Goal: Task Accomplishment & Management: Manage account settings

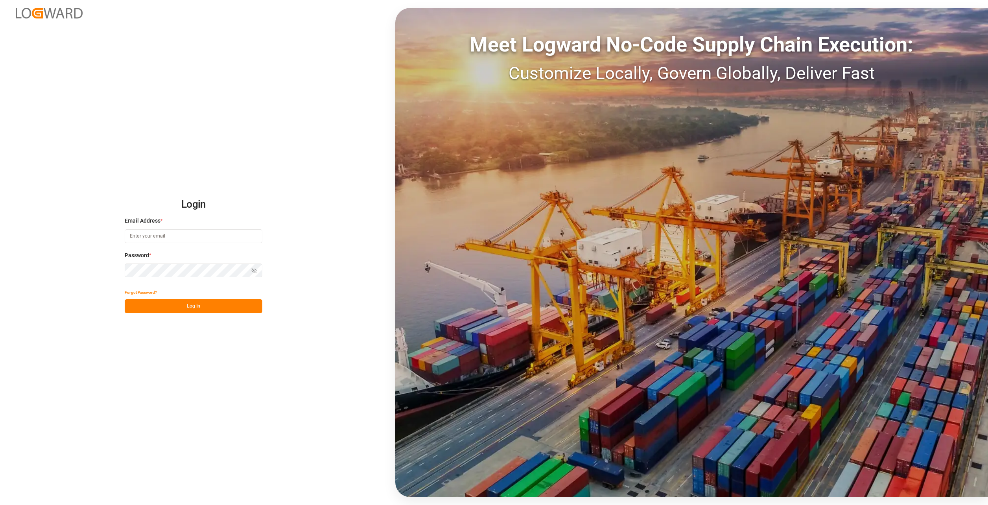
type input "[PERSON_NAME][EMAIL_ADDRESS][PERSON_NAME][DOMAIN_NAME]"
click at [168, 308] on button "Log In" at bounding box center [194, 306] width 138 height 14
click at [974, 17] on icon at bounding box center [975, 12] width 9 height 9
click at [200, 302] on button "Log In" at bounding box center [194, 306] width 138 height 14
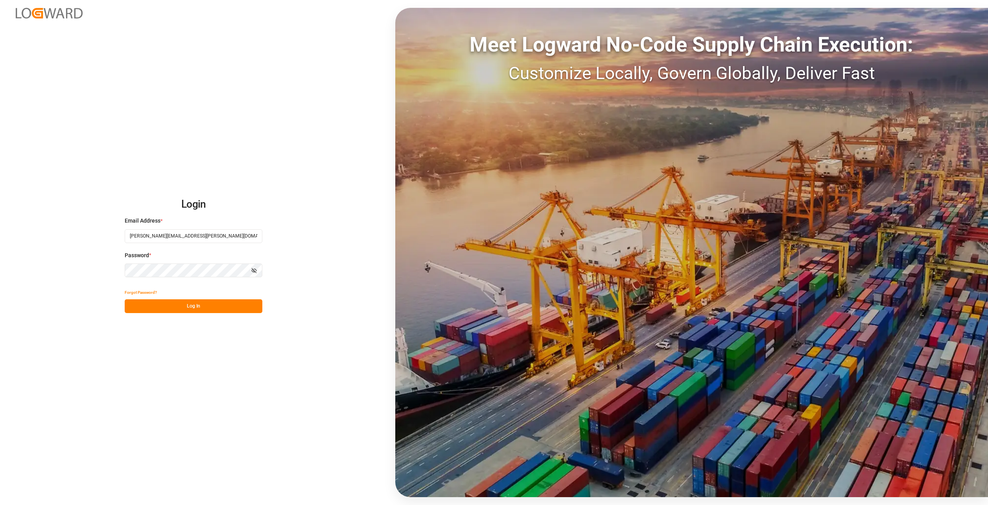
click at [253, 271] on icon "button" at bounding box center [254, 271] width 6 height 6
click at [231, 306] on button "Log In" at bounding box center [194, 306] width 138 height 14
